Goal: Check status: Check status

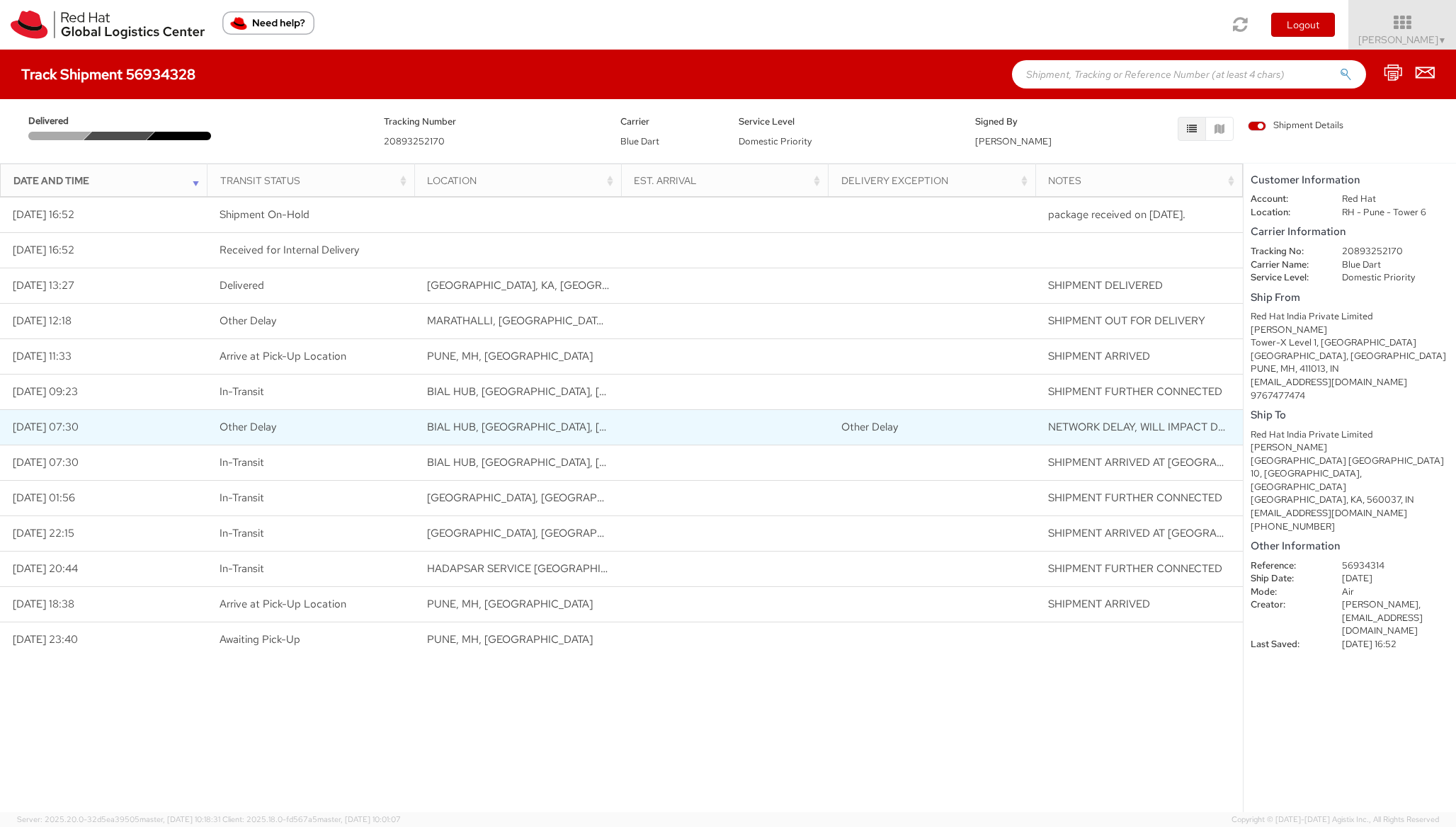
click at [256, 432] on span "Other Delay" at bounding box center [247, 427] width 57 height 14
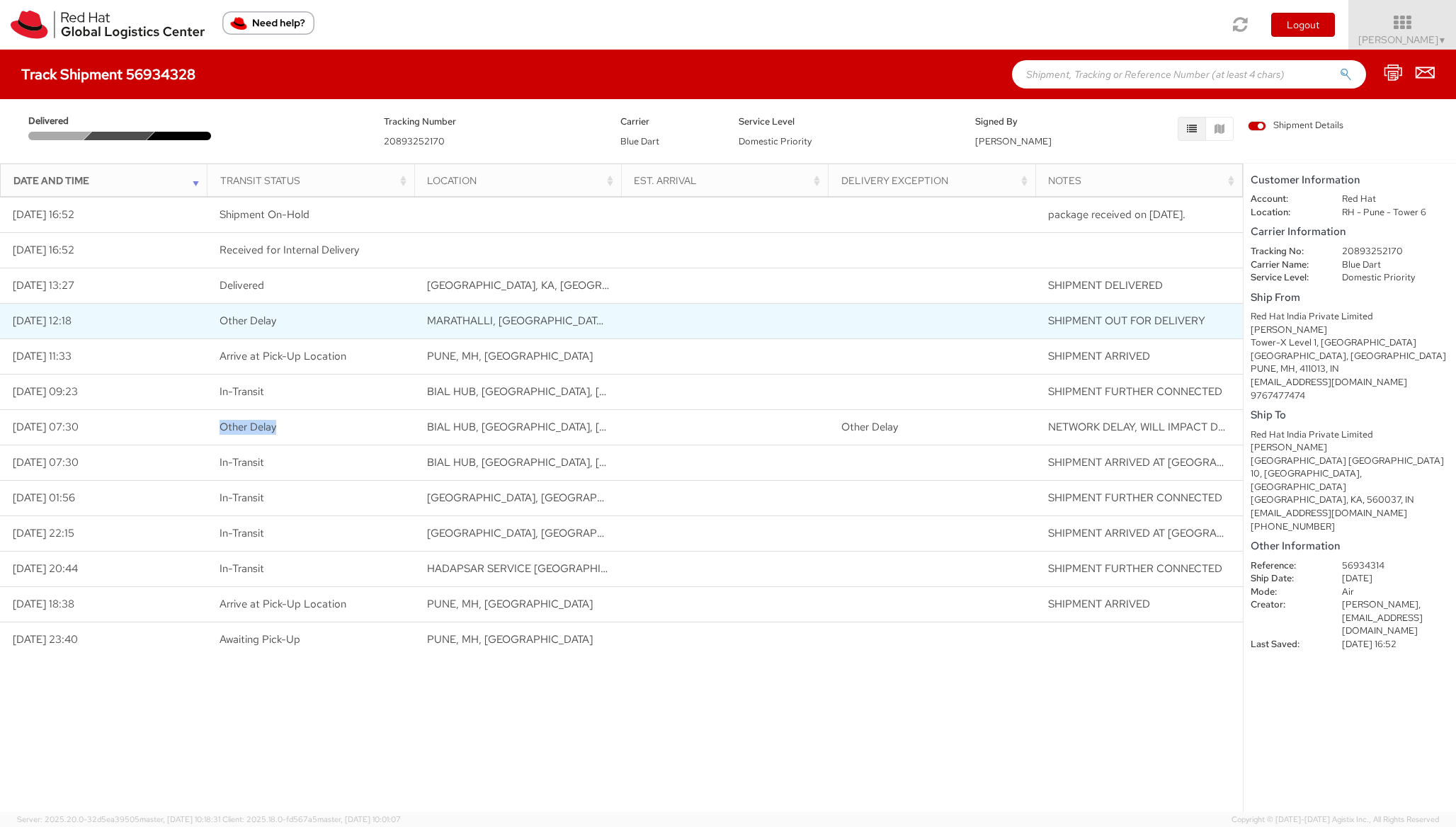
click at [238, 320] on span "Other Delay" at bounding box center [247, 320] width 57 height 14
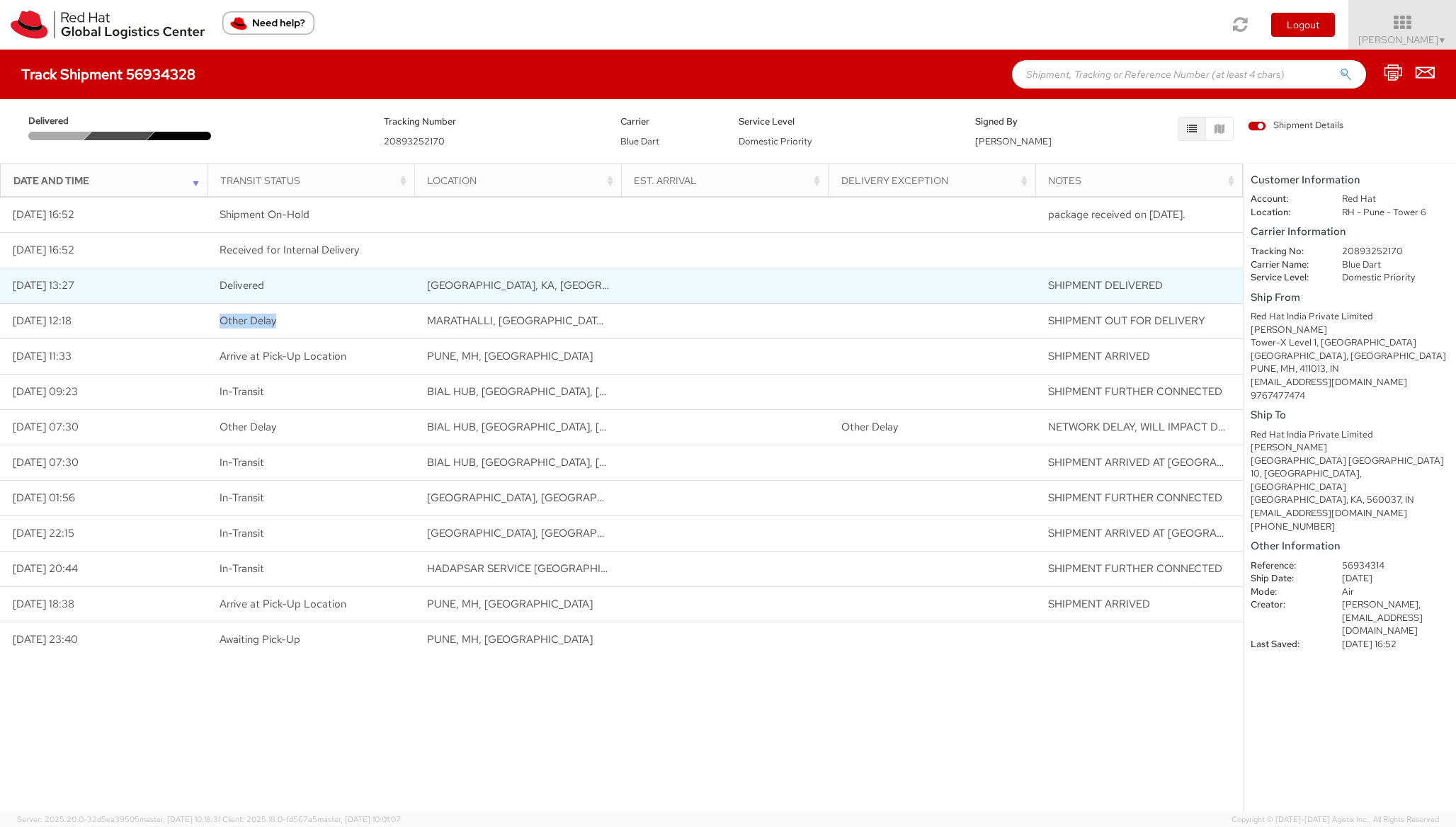
click at [237, 284] on span "Delivered" at bounding box center [242, 285] width 45 height 14
